Goal: Navigation & Orientation: Find specific page/section

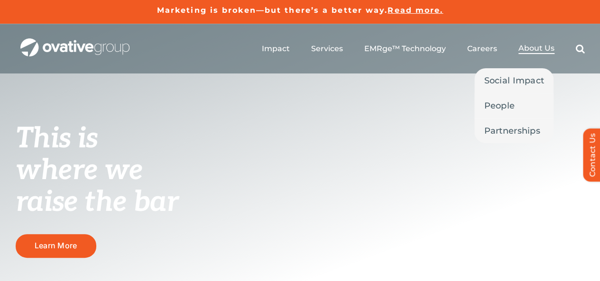
click at [536, 50] on span "About Us" at bounding box center [536, 48] width 36 height 9
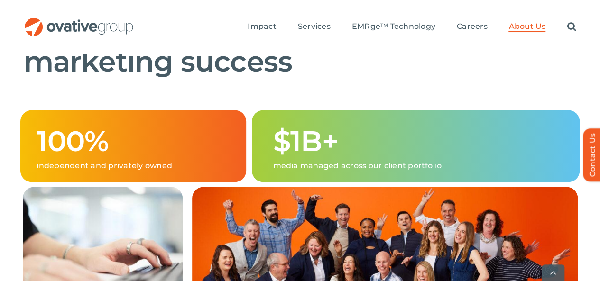
scroll to position [646, 0]
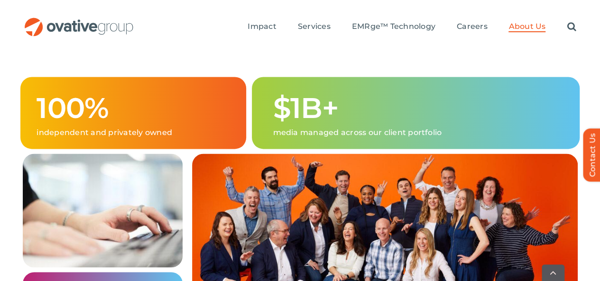
click at [427, 189] on img at bounding box center [384, 260] width 385 height 213
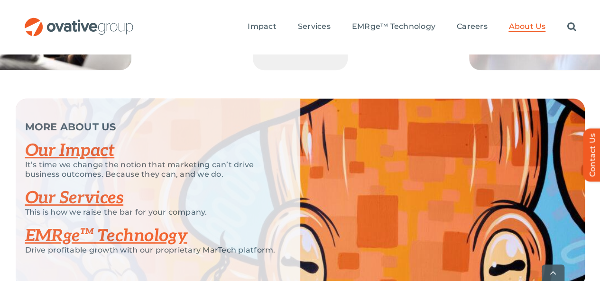
scroll to position [2027, 0]
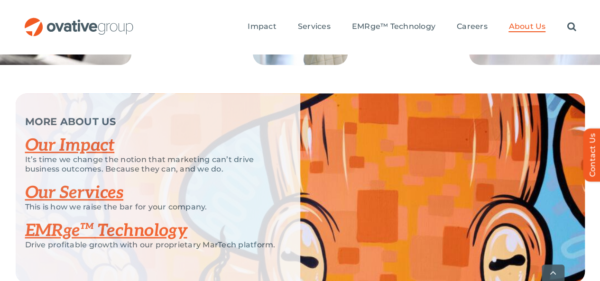
click at [145, 220] on link "EMRge™ Technology" at bounding box center [106, 230] width 162 height 21
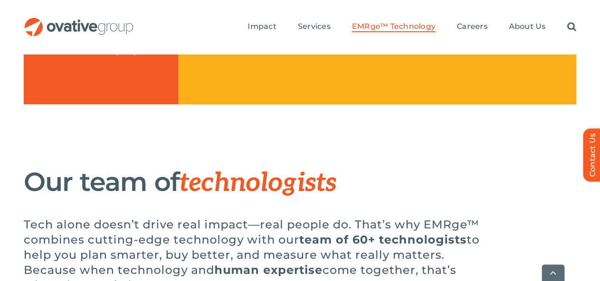
scroll to position [2567, 0]
